Goal: Task Accomplishment & Management: Use online tool/utility

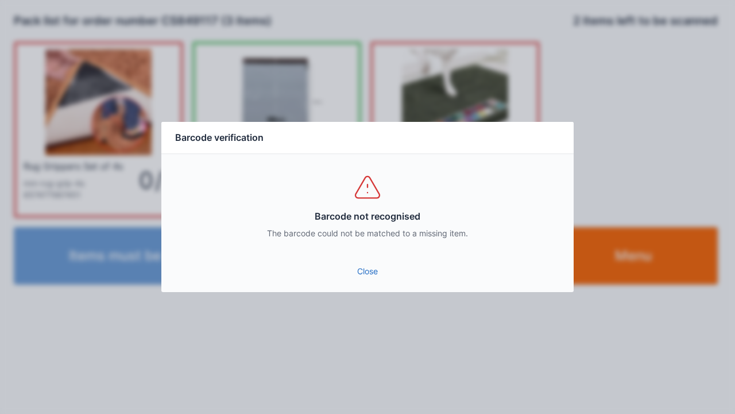
click at [361, 264] on link "Close" at bounding box center [368, 271] width 394 height 21
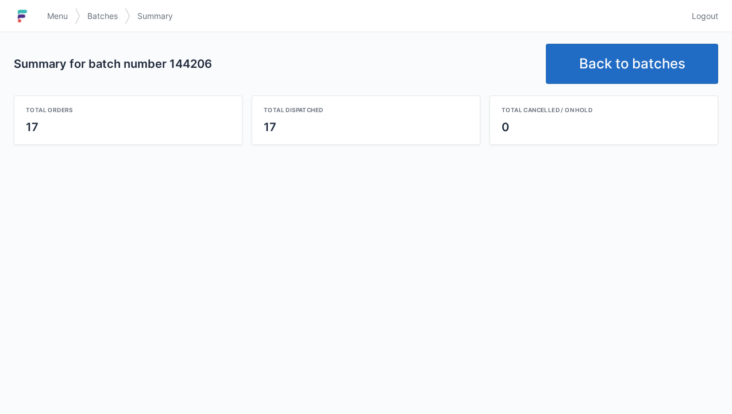
click at [634, 62] on link "Back to batches" at bounding box center [632, 64] width 172 height 40
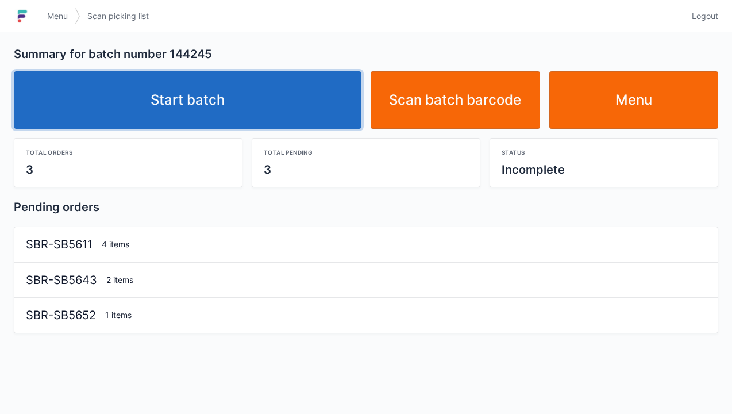
click at [209, 101] on link "Start batch" at bounding box center [188, 99] width 348 height 57
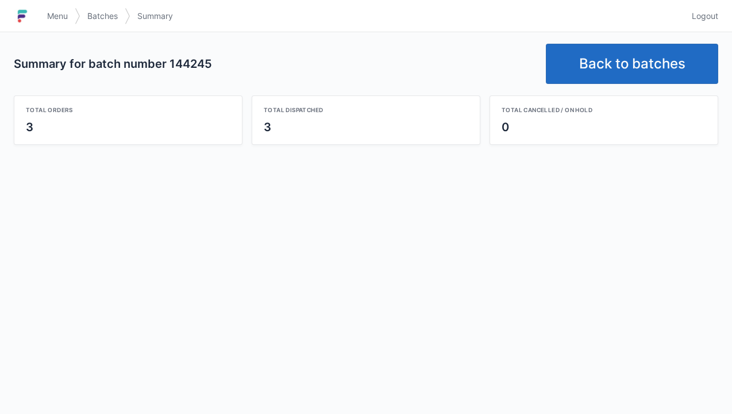
click at [616, 64] on link "Back to batches" at bounding box center [632, 64] width 172 height 40
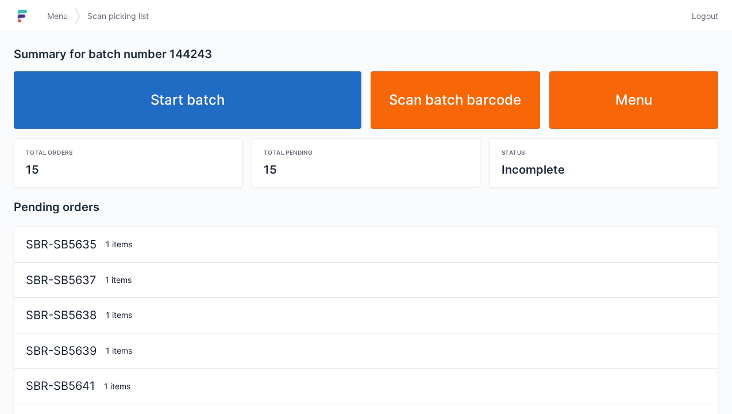
click at [203, 106] on link "Start batch" at bounding box center [188, 99] width 348 height 57
